Goal: Task Accomplishment & Management: Manage account settings

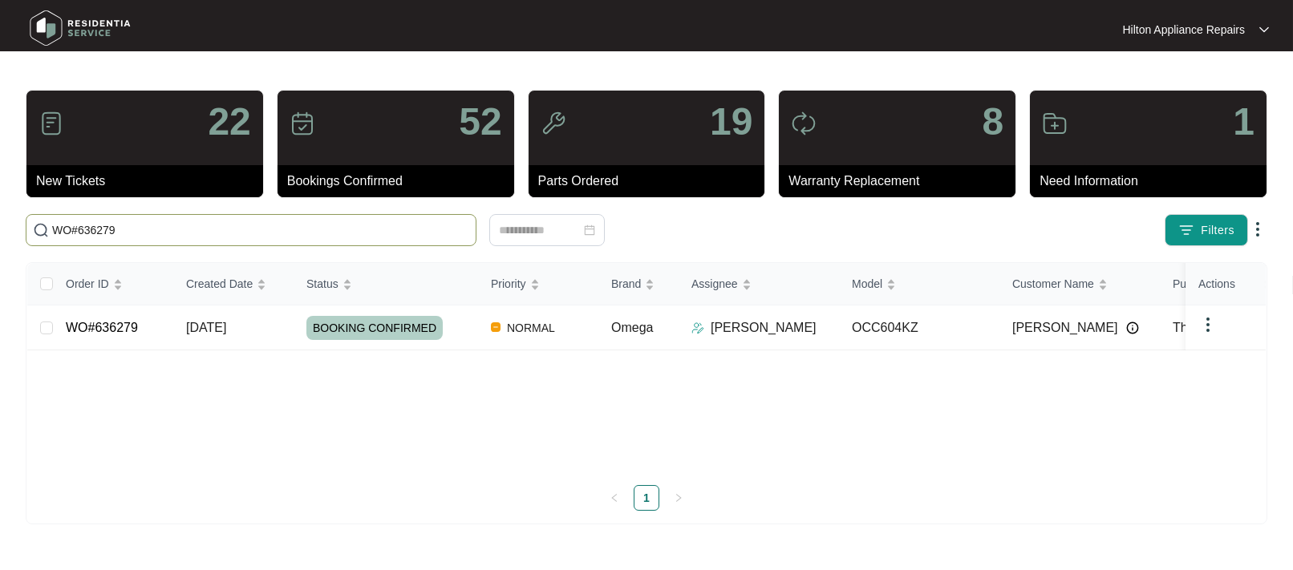
drag, startPoint x: 114, startPoint y: 227, endPoint x: -42, endPoint y: 223, distance: 155.7
click at [0, 223] on html "Hilton Appliance Repairs Hilton App... 22 New Tickets 52 Bookings Confirmed 19 …" at bounding box center [646, 285] width 1293 height 570
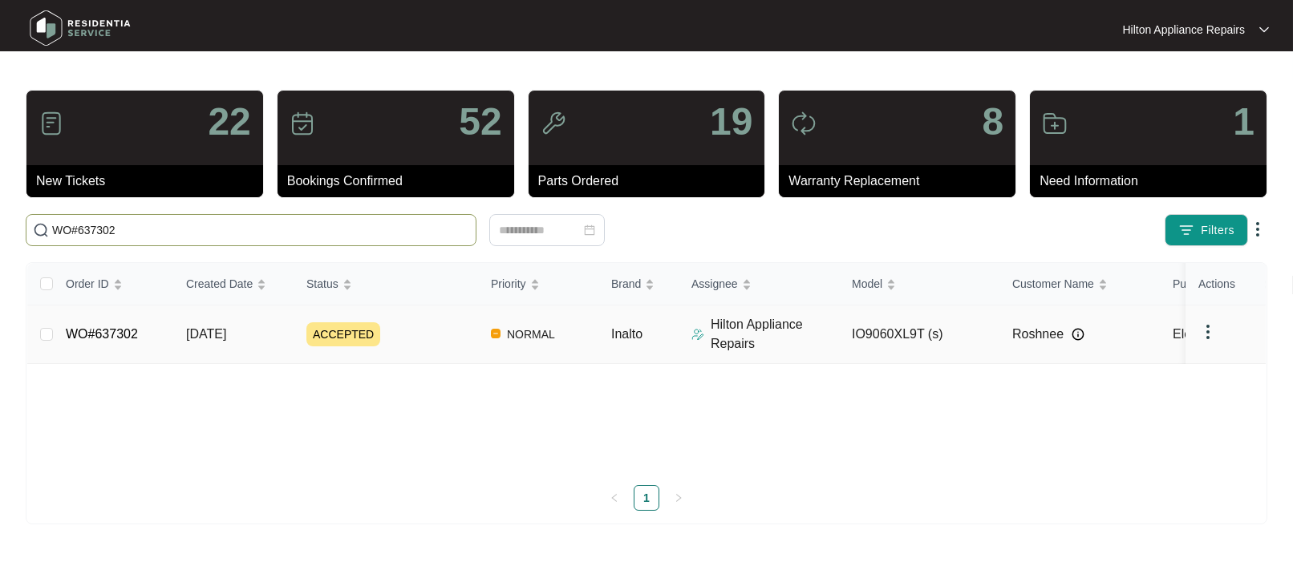
type input "WO#637302"
click at [201, 329] on span "[DATE]" at bounding box center [206, 334] width 40 height 14
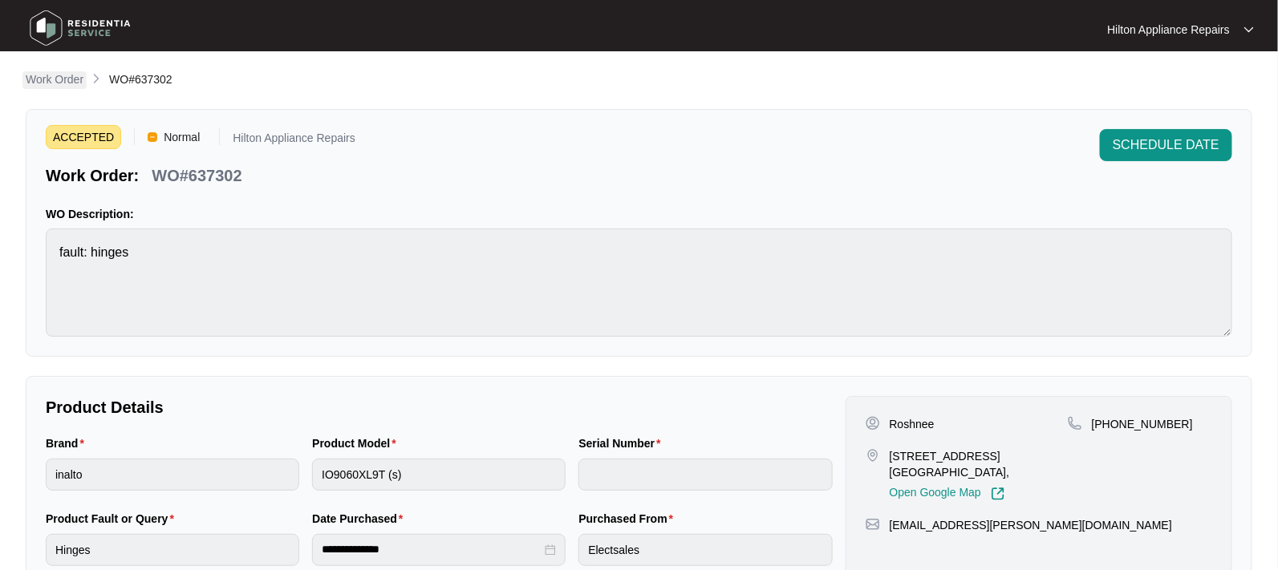
click at [67, 73] on p "Work Order" at bounding box center [55, 79] width 58 height 16
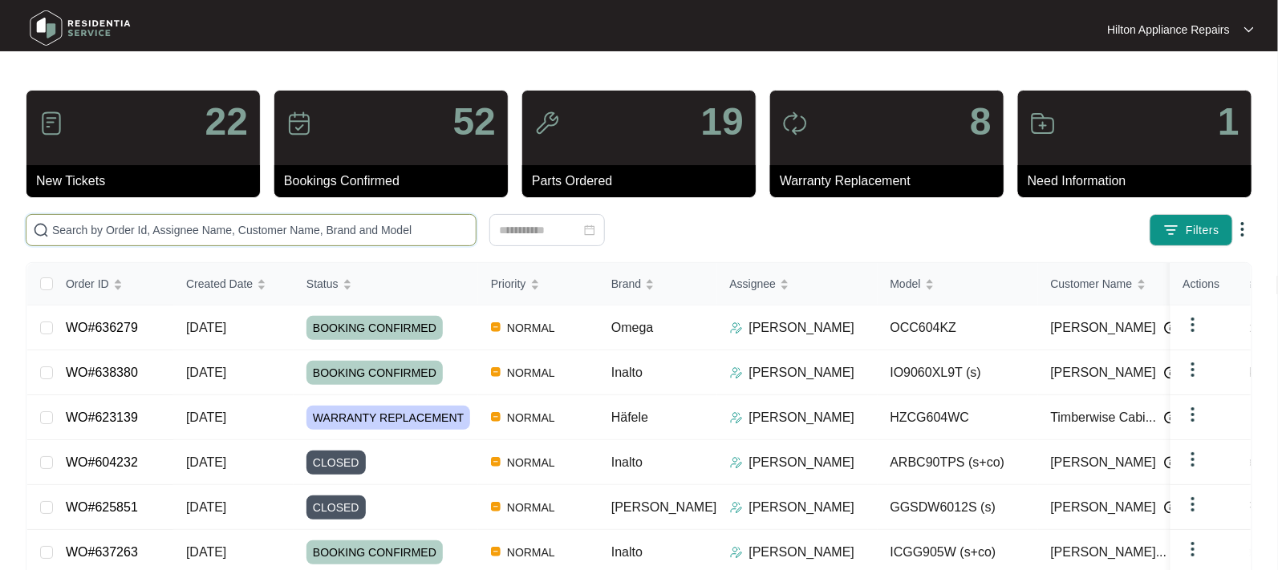
click at [99, 236] on input "text" at bounding box center [260, 230] width 417 height 18
paste input "0400 162 000"
type input "0400 162 000"
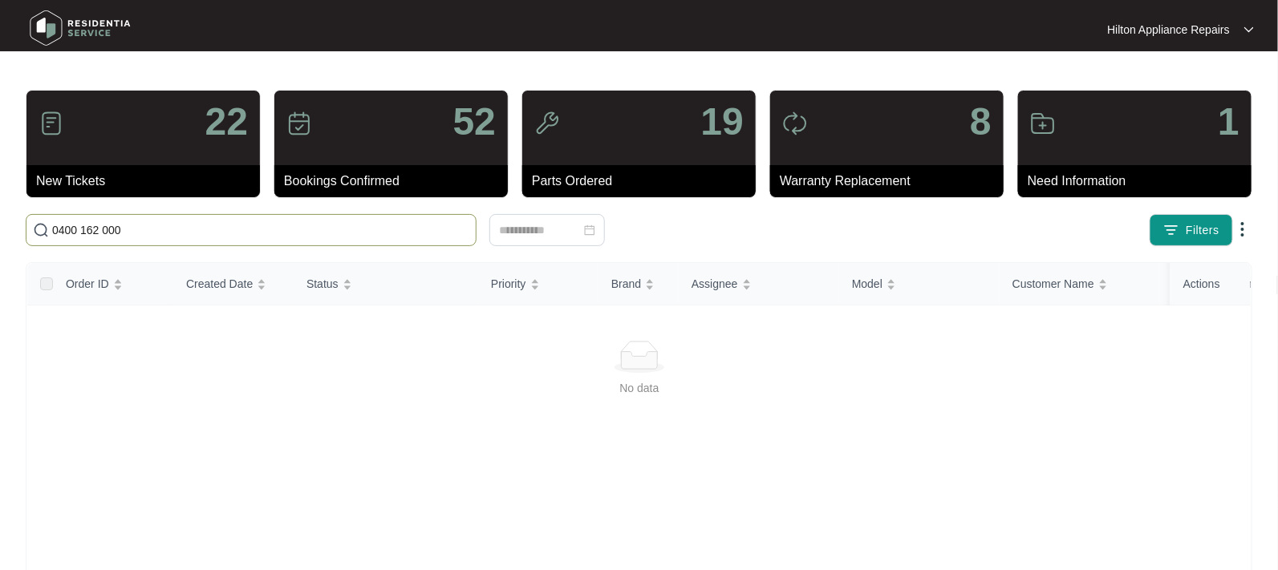
drag, startPoint x: 151, startPoint y: 222, endPoint x: -108, endPoint y: 194, distance: 259.9
click at [0, 194] on html "Hilton Appliance Repairs Hilton App... 22 New Tickets 52 Bookings Confirmed 19 …" at bounding box center [639, 377] width 1278 height 755
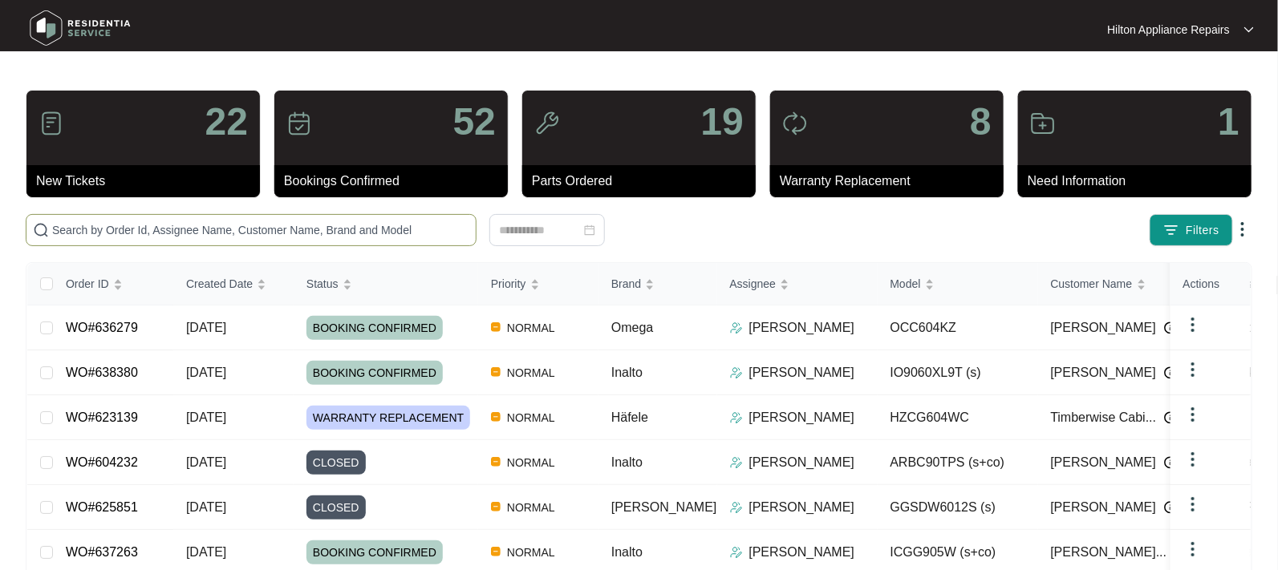
click at [57, 232] on input "text" at bounding box center [260, 230] width 417 height 18
paste input "WO#637302"
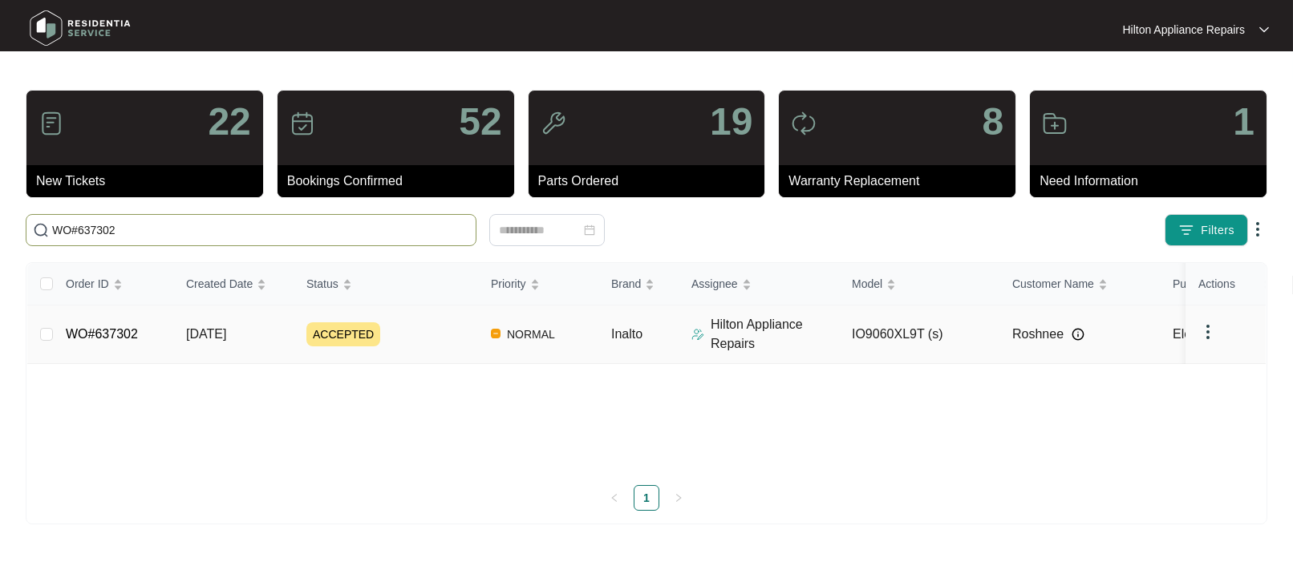
type input "WO#637302"
click at [201, 334] on span "[DATE]" at bounding box center [206, 334] width 40 height 14
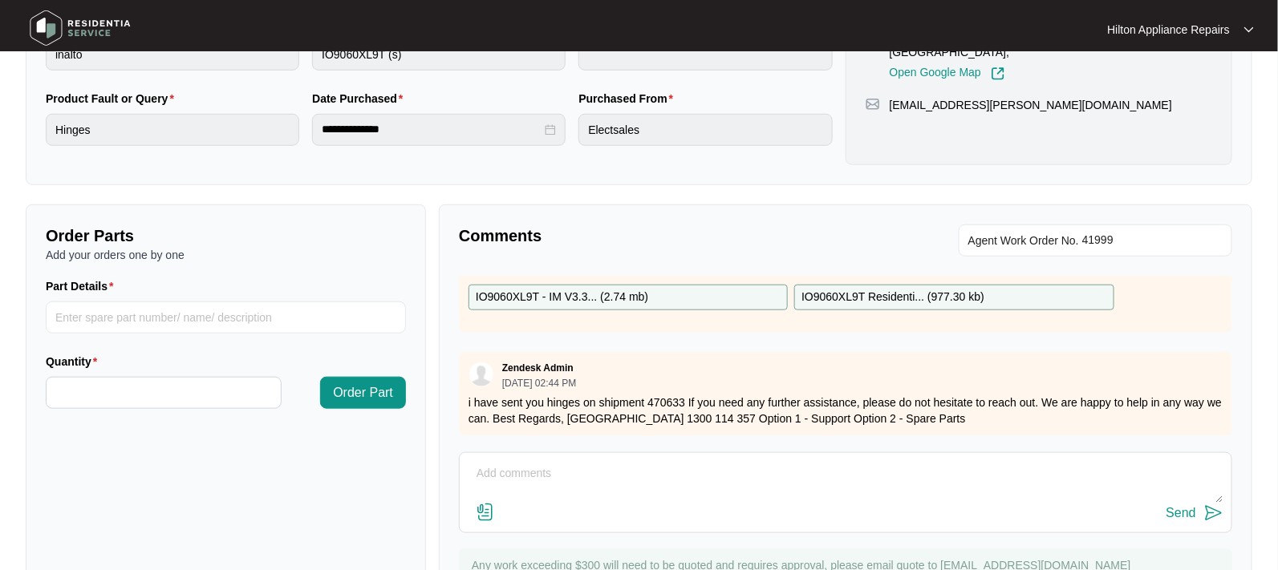
scroll to position [492, 0]
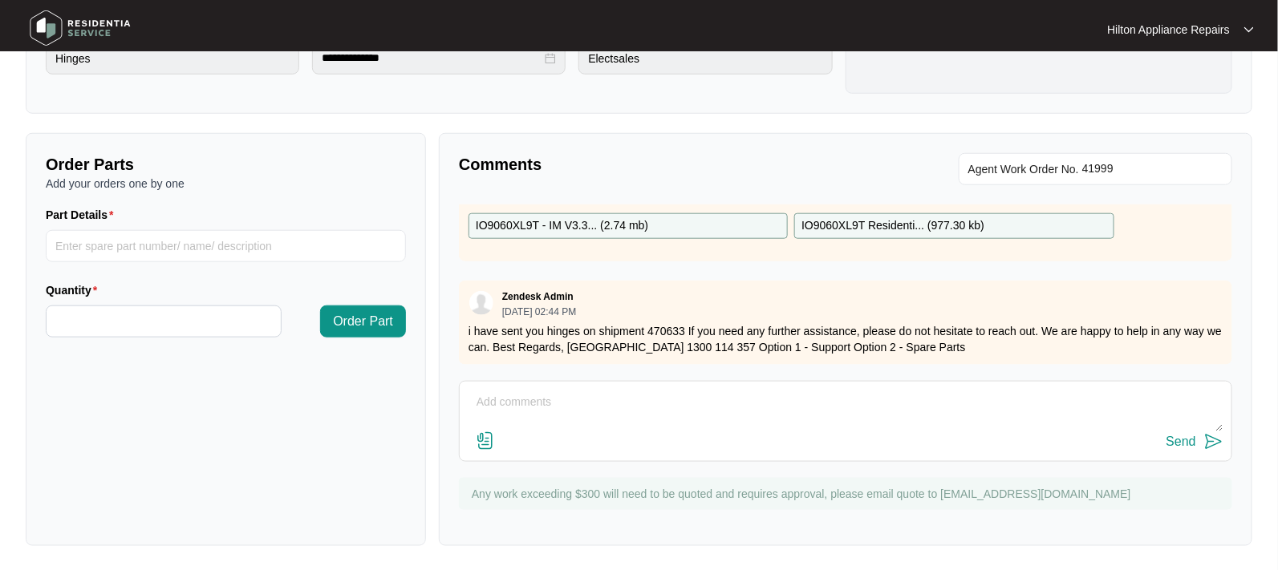
click at [510, 400] on textarea at bounding box center [846, 411] width 756 height 42
paste textarea "Called Roshnee LMTC & texted"
type textarea "Parts arrived. Called Roshnee LMTC & texted ."
click at [1179, 436] on div "Send" at bounding box center [1182, 442] width 30 height 14
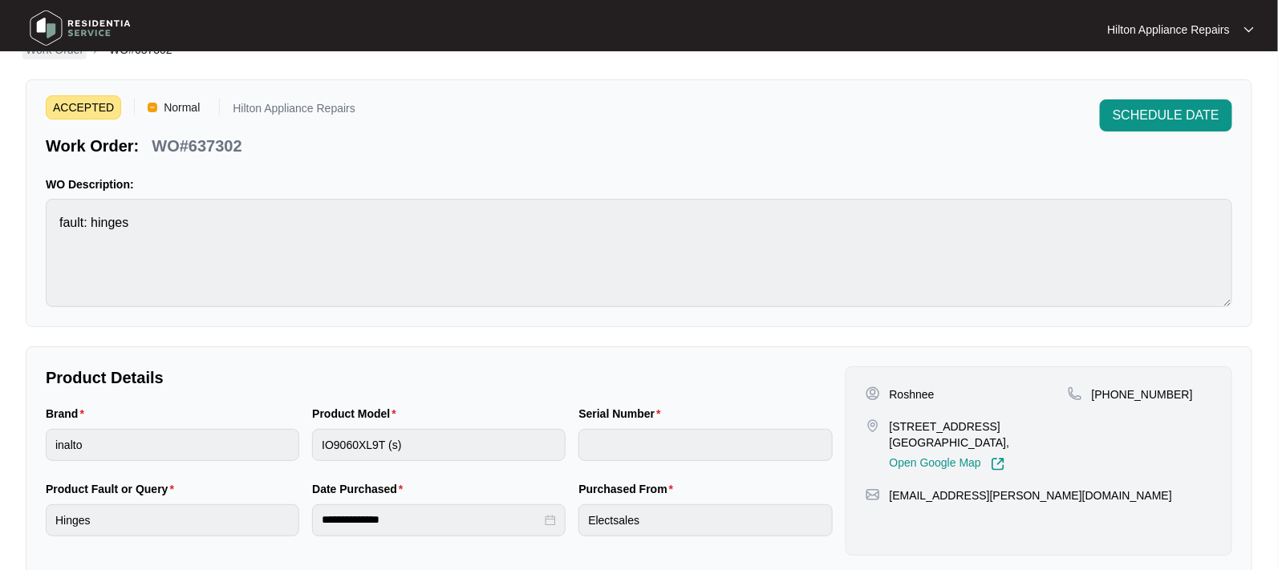
scroll to position [0, 0]
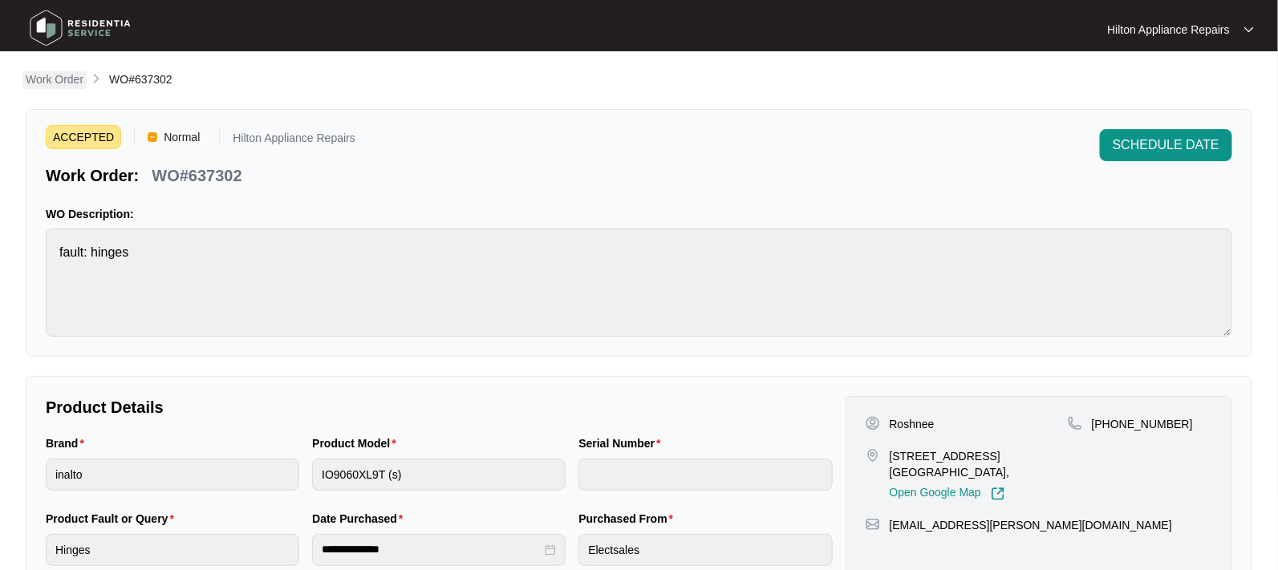
click at [42, 81] on p "Work Order" at bounding box center [55, 79] width 58 height 16
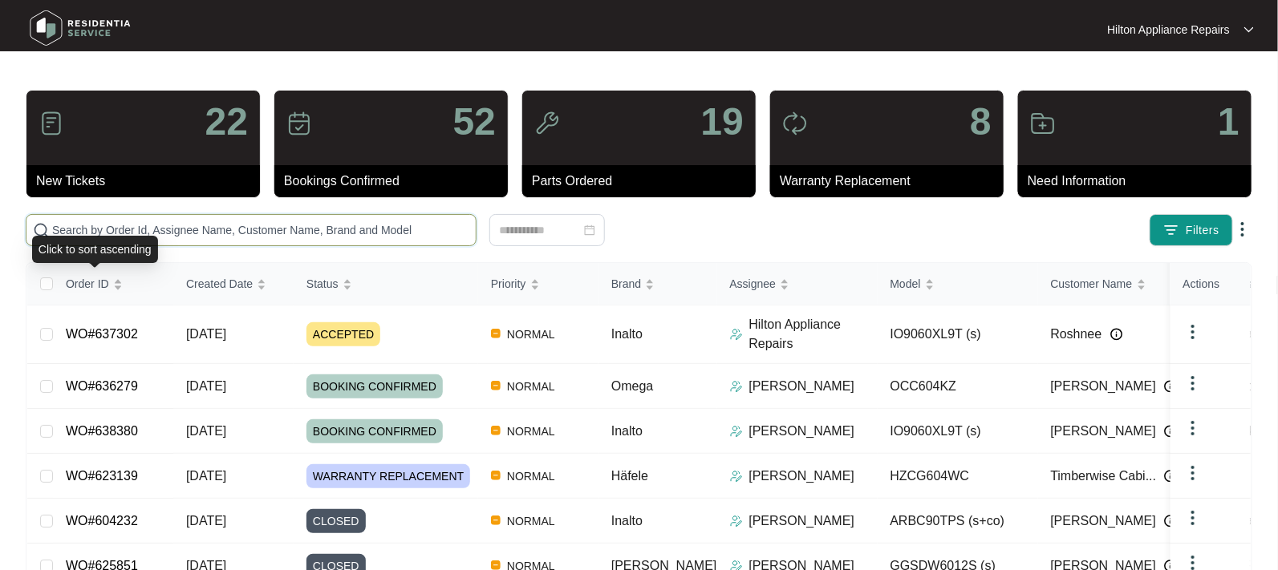
click at [83, 223] on input "text" at bounding box center [260, 230] width 417 height 18
paste input "WO#636312"
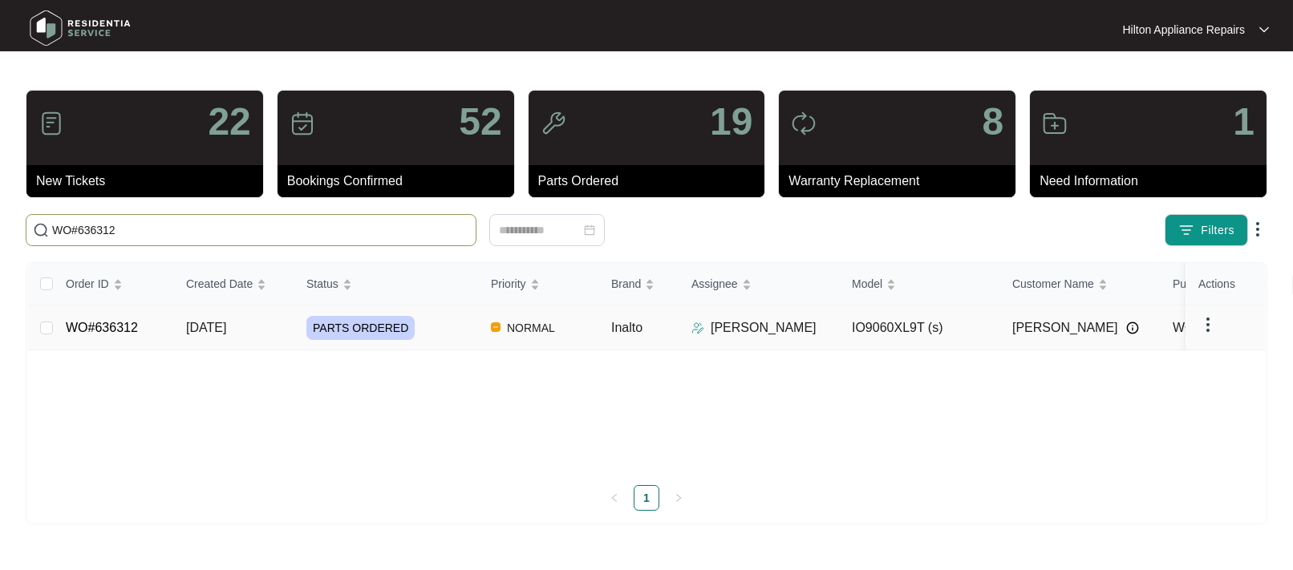
type input "WO#636312"
click at [205, 326] on span "[DATE]" at bounding box center [206, 328] width 40 height 14
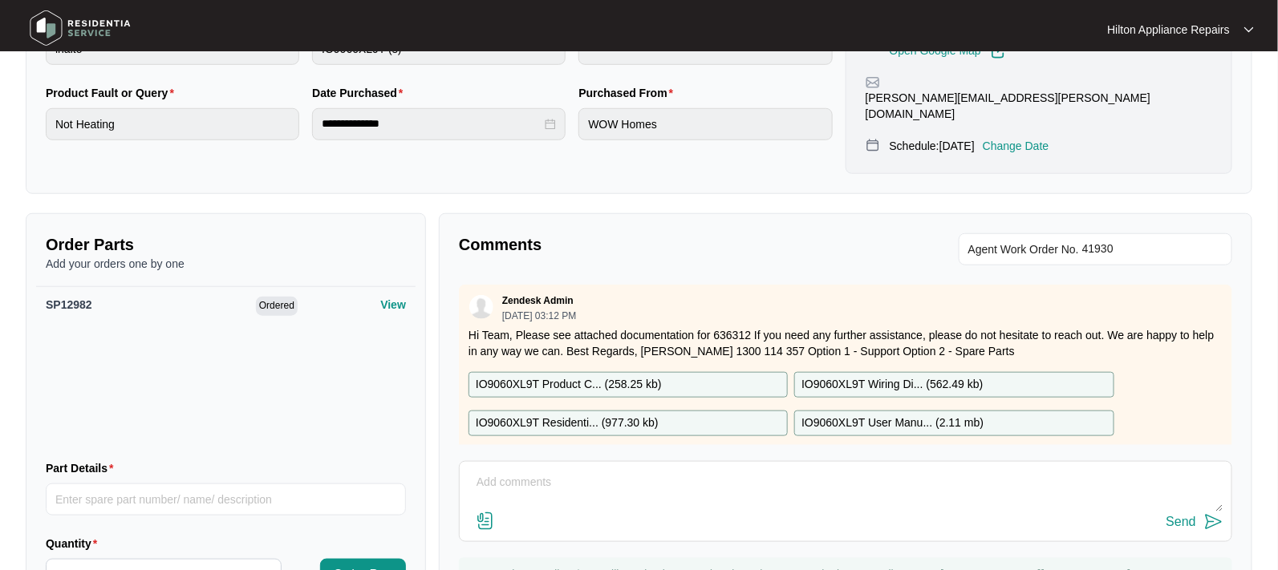
scroll to position [496, 0]
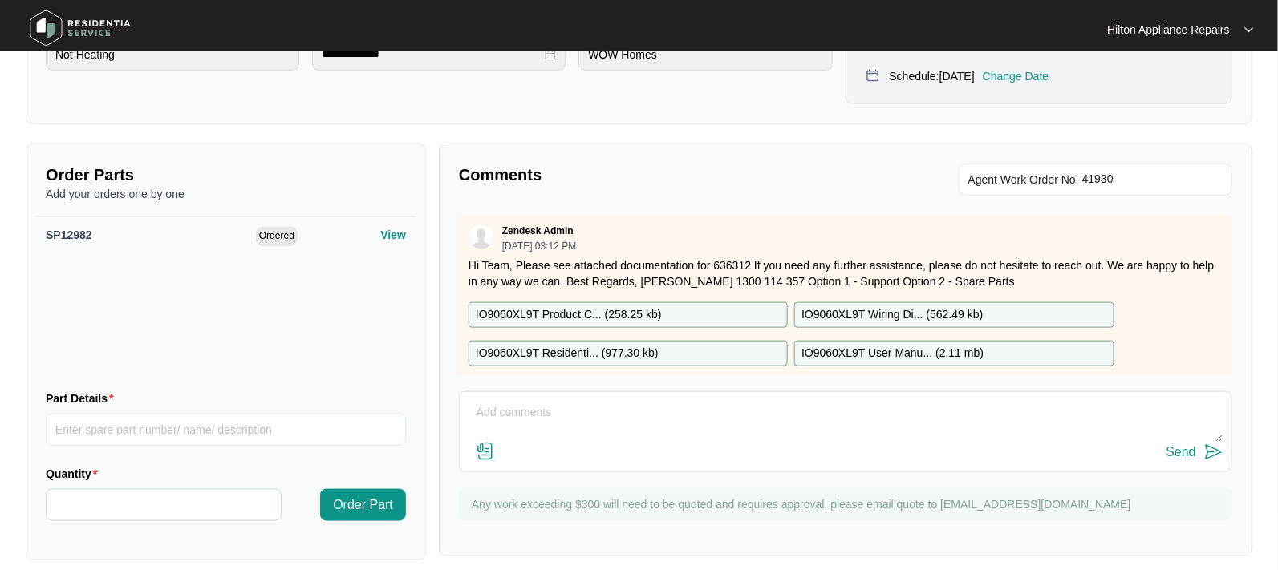
click at [493, 400] on textarea at bounding box center [846, 421] width 756 height 42
drag, startPoint x: 659, startPoint y: 396, endPoint x: 457, endPoint y: 392, distance: 201.4
click at [457, 392] on div "Comments Agent Work Order No. Zendesk Admin [DATE] 03:12 PM Hi Team, Please see…" at bounding box center [846, 350] width 814 height 413
type textarea "Part arrived. Called Cody LMTC & texted"
click at [1172, 445] on div "Send" at bounding box center [1182, 452] width 30 height 14
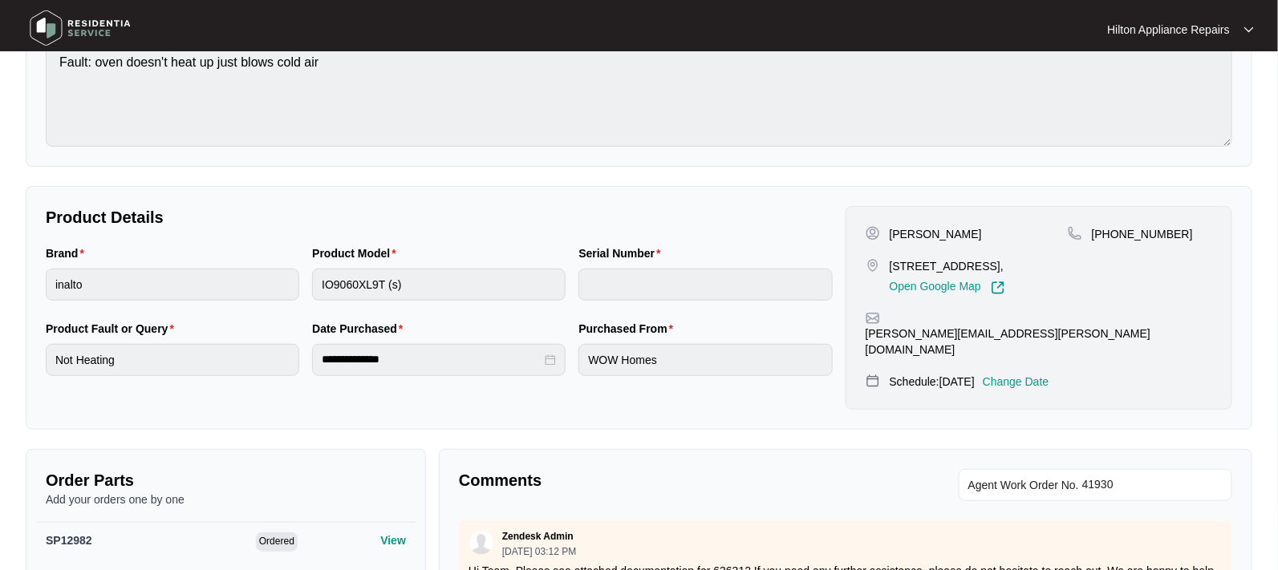
scroll to position [201, 0]
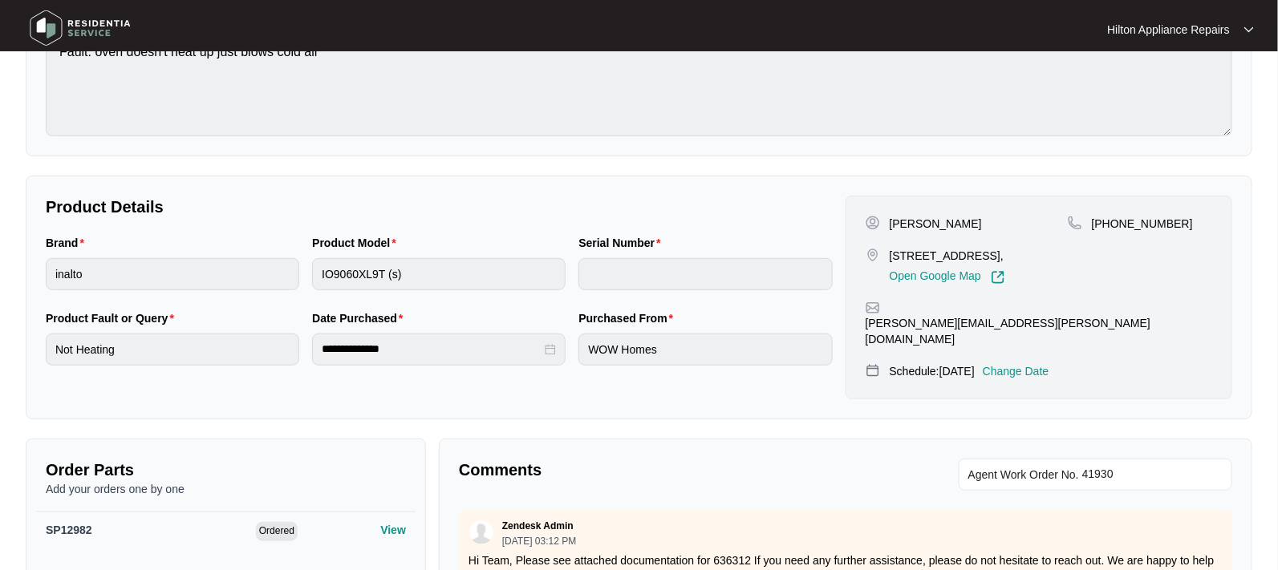
click at [1041, 363] on p "Change Date" at bounding box center [1016, 371] width 67 height 16
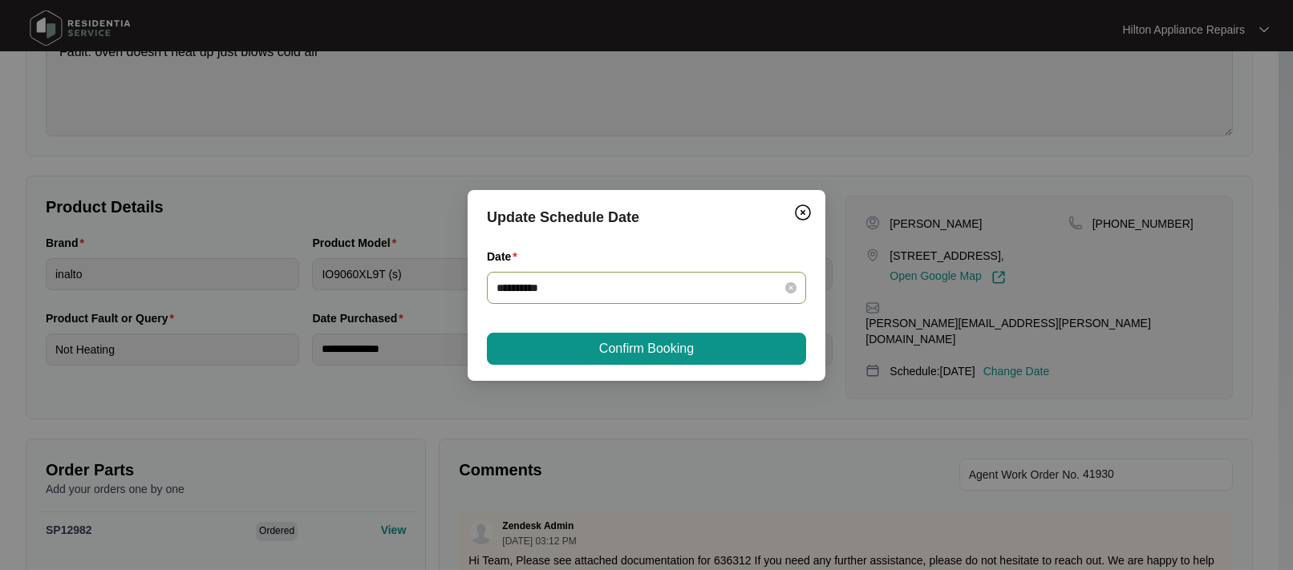
click at [782, 288] on div "**********" at bounding box center [647, 288] width 300 height 18
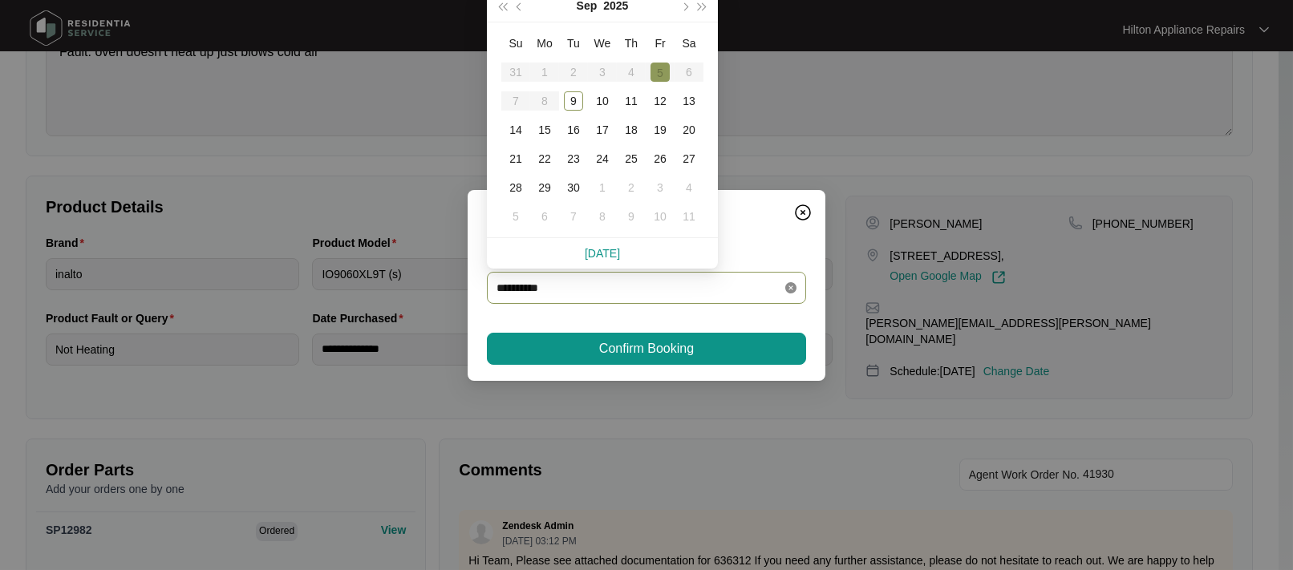
click at [793, 286] on icon "close-circle" at bounding box center [790, 287] width 11 height 11
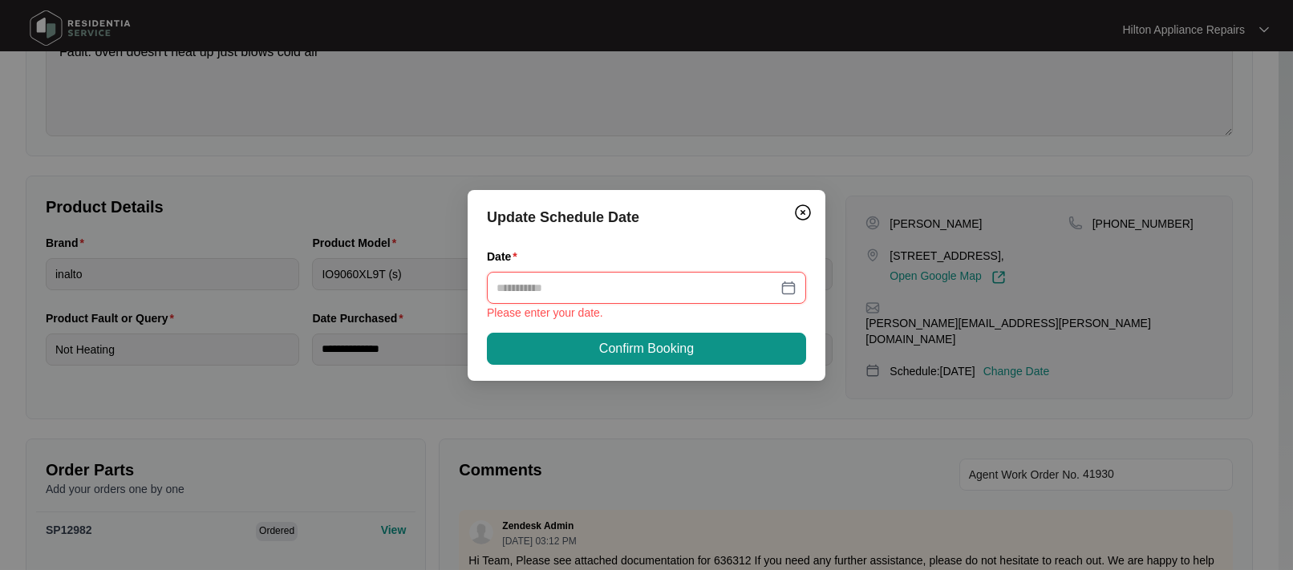
click at [789, 286] on div at bounding box center [647, 288] width 300 height 18
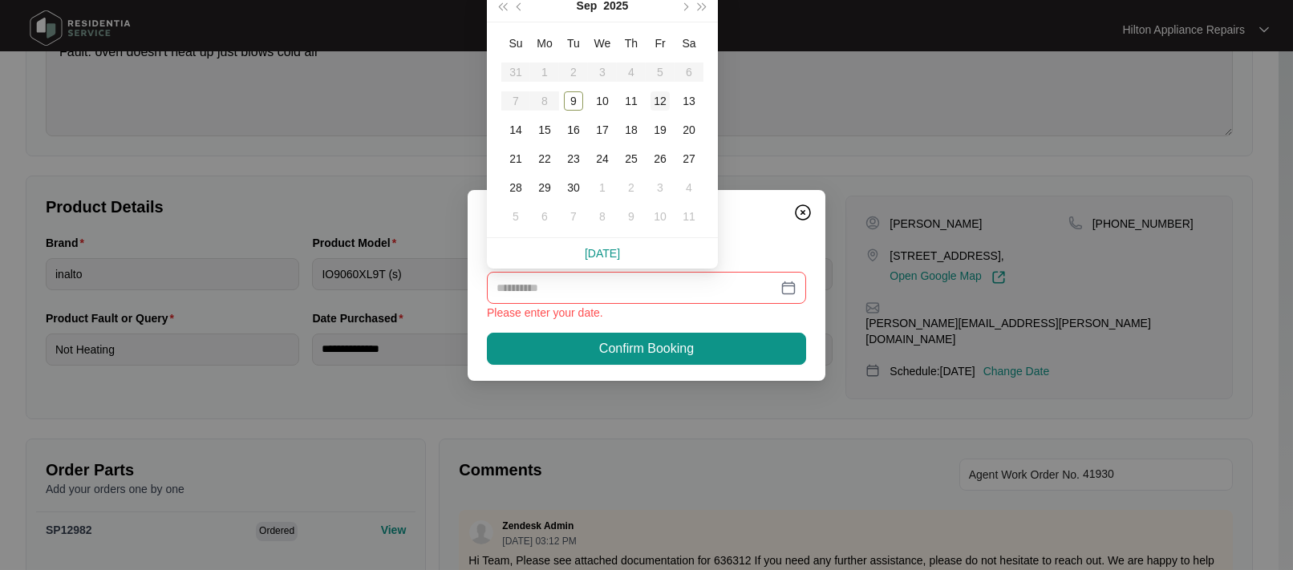
click at [660, 99] on div "12" at bounding box center [660, 100] width 19 height 19
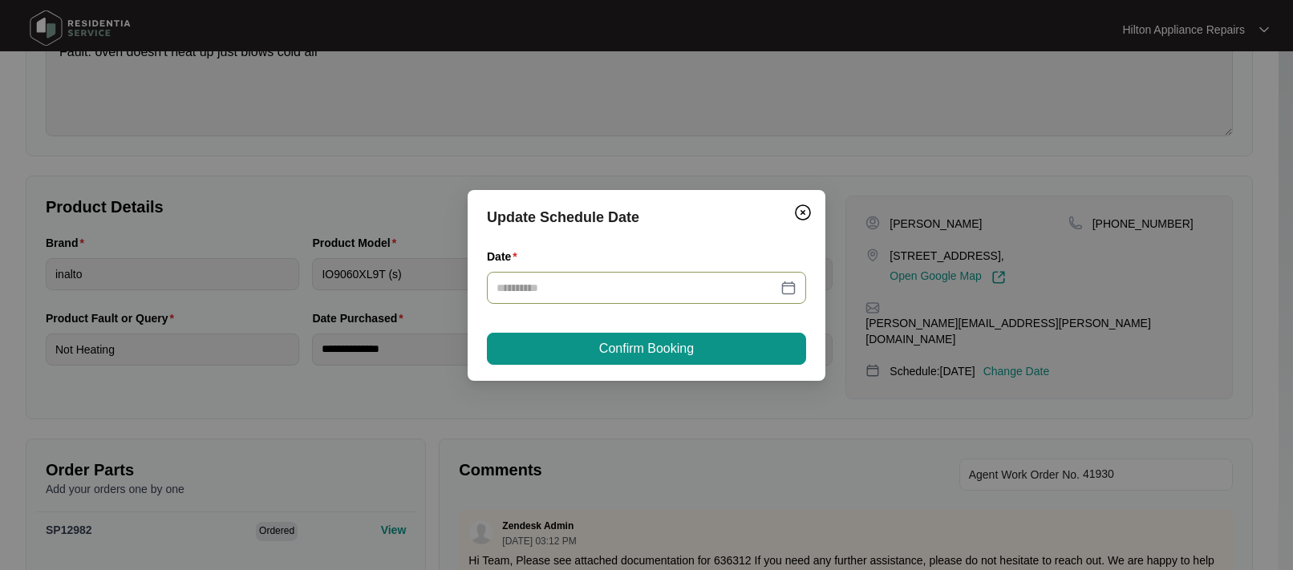
type input "**********"
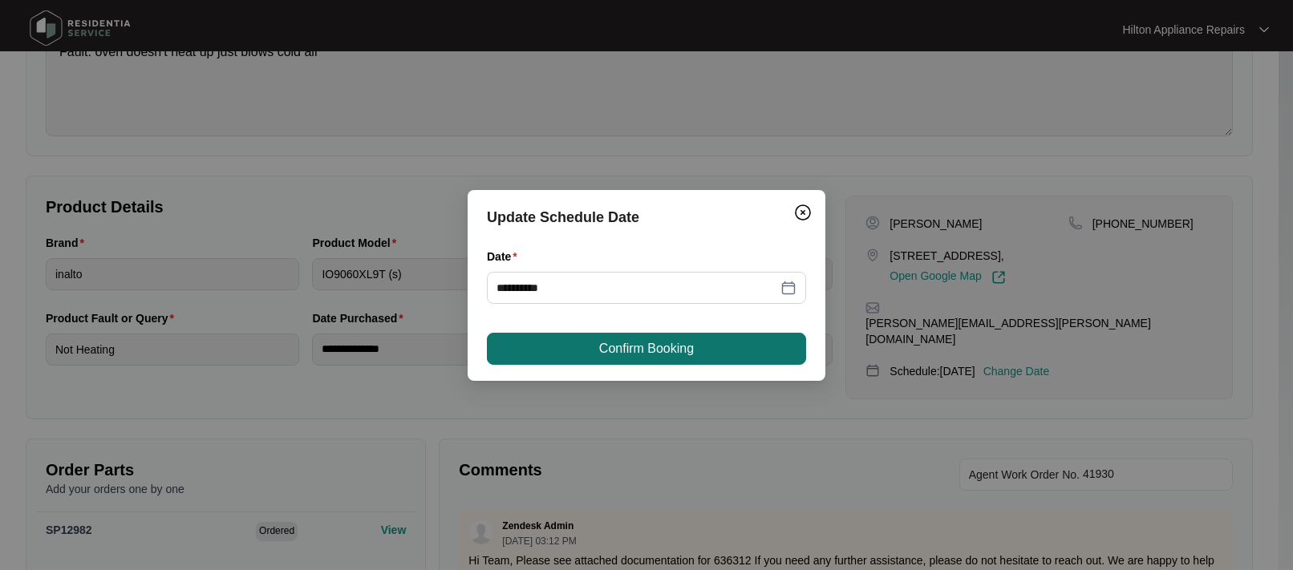
click at [635, 343] on span "Confirm Booking" at bounding box center [646, 348] width 95 height 19
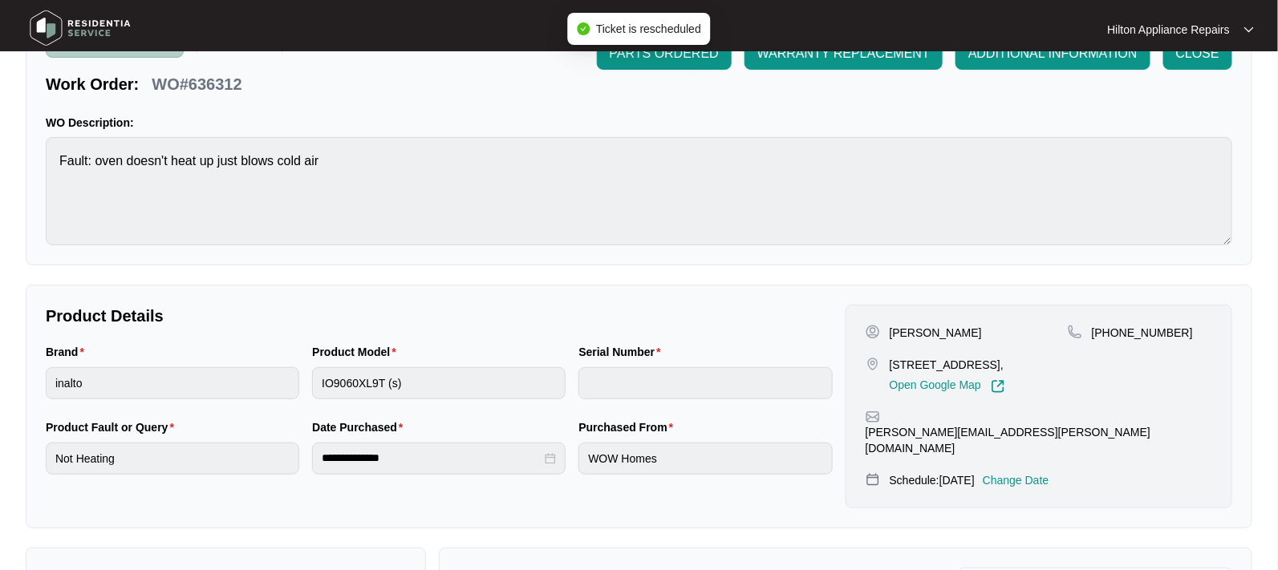
scroll to position [0, 0]
